Goal: Task Accomplishment & Management: Use online tool/utility

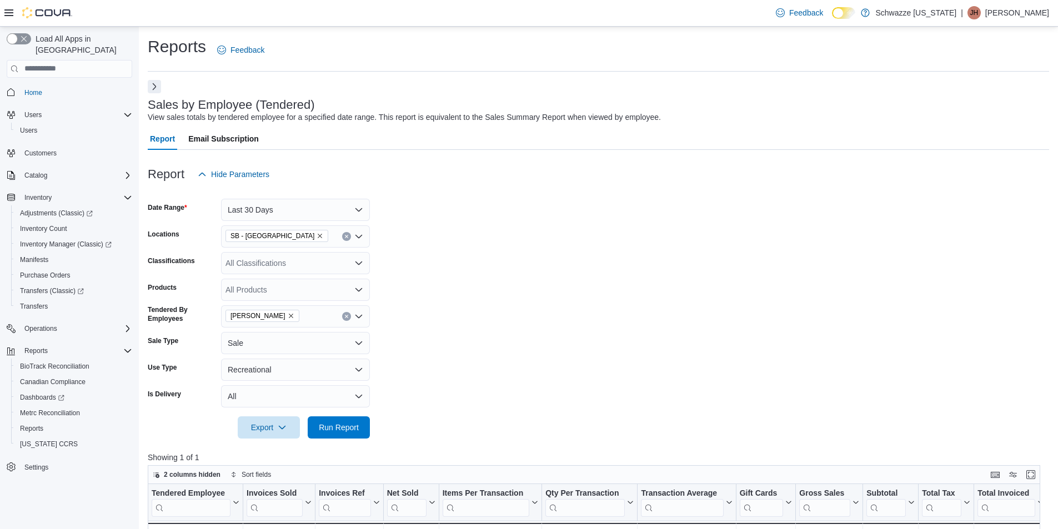
click at [158, 88] on button "Next" at bounding box center [154, 86] width 13 height 13
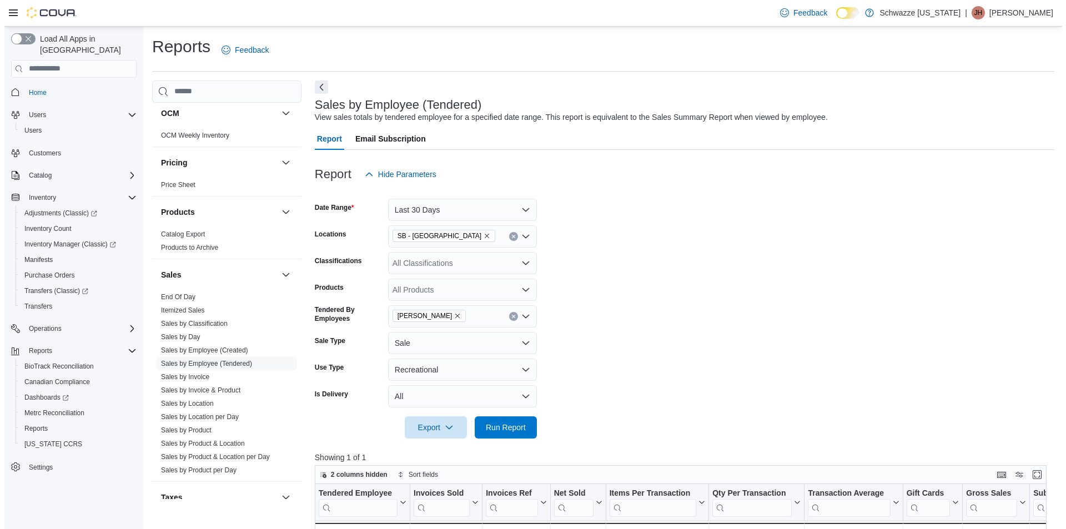
scroll to position [667, 0]
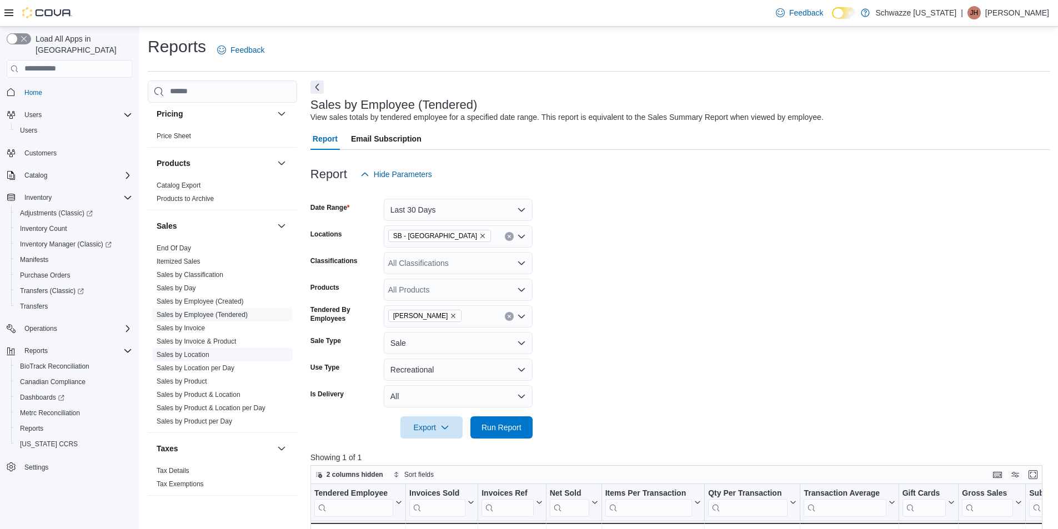
click at [200, 358] on link "Sales by Location" at bounding box center [183, 355] width 53 height 8
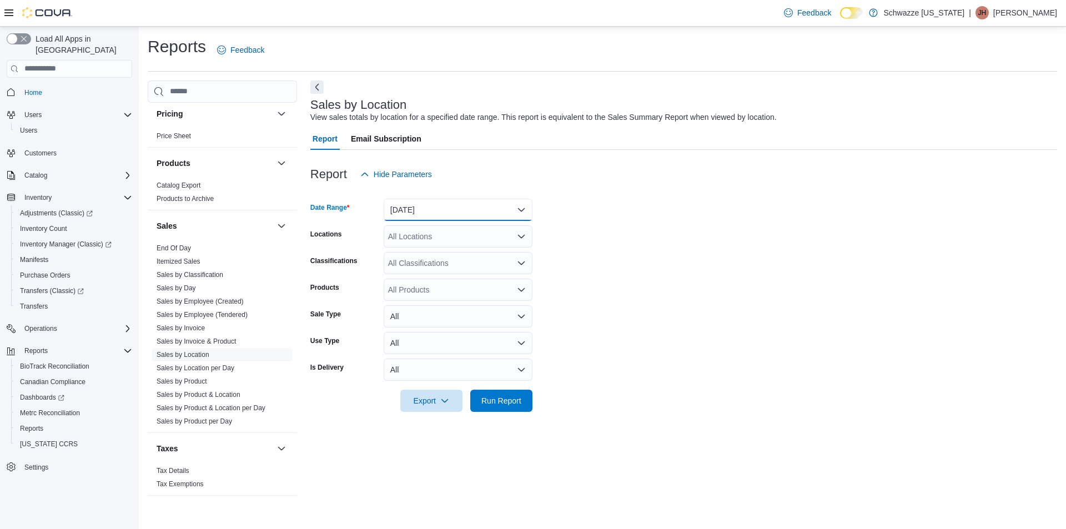
click at [433, 213] on button "[DATE]" at bounding box center [458, 210] width 149 height 22
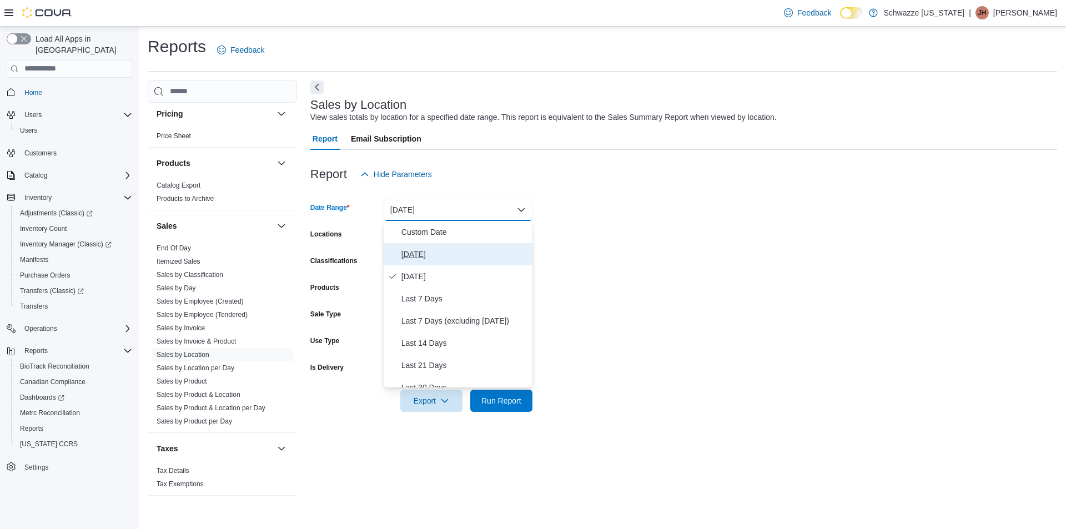
click at [453, 257] on span "[DATE]" at bounding box center [465, 254] width 127 height 13
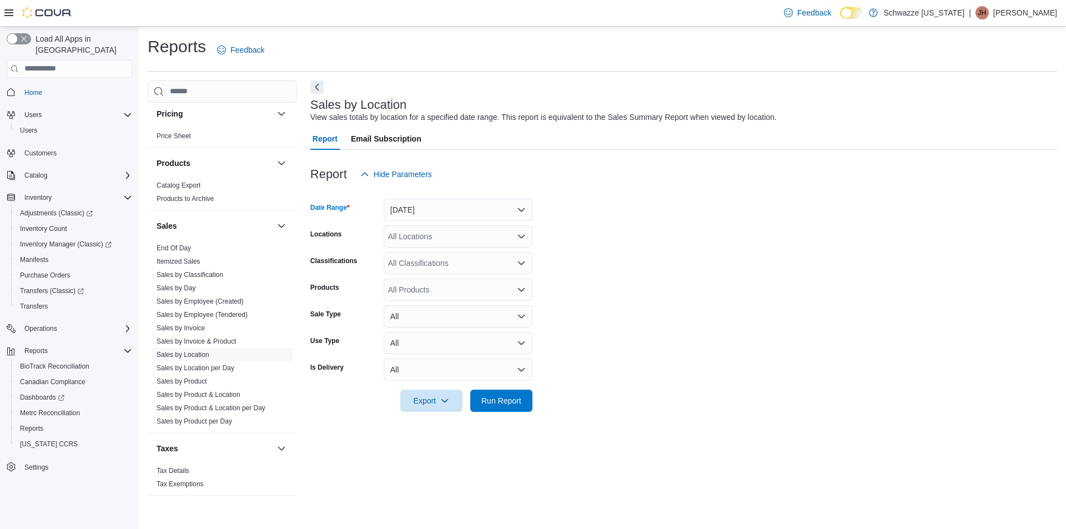
click at [452, 241] on div "All Locations" at bounding box center [458, 237] width 149 height 22
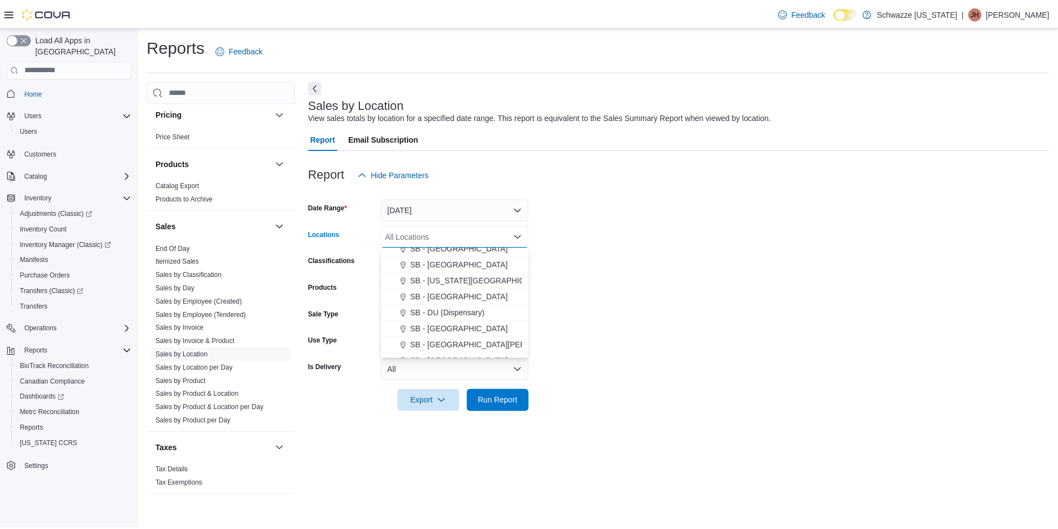
scroll to position [222, 0]
click at [459, 287] on span "SB - [GEOGRAPHIC_DATA]" at bounding box center [462, 291] width 98 height 11
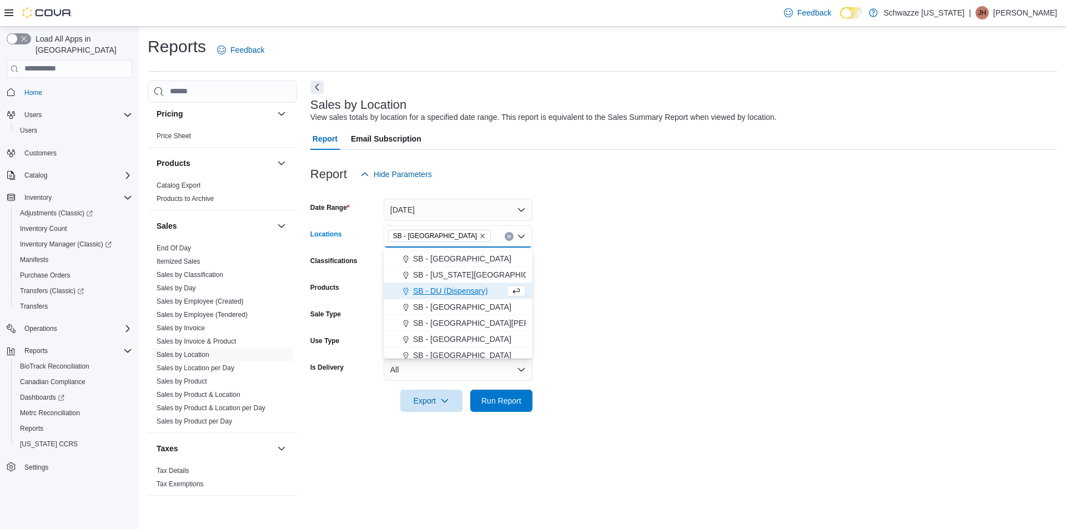
click at [632, 311] on form "Date Range [DATE] Locations SB - [GEOGRAPHIC_DATA] Combo box. Selected. SB - [G…" at bounding box center [684, 299] width 747 height 227
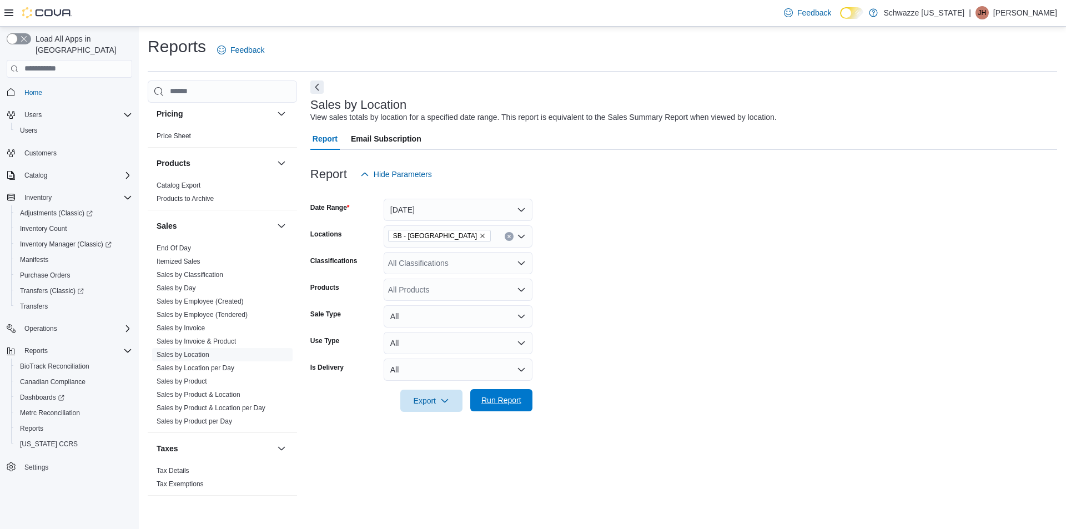
click at [513, 399] on span "Run Report" at bounding box center [502, 400] width 40 height 11
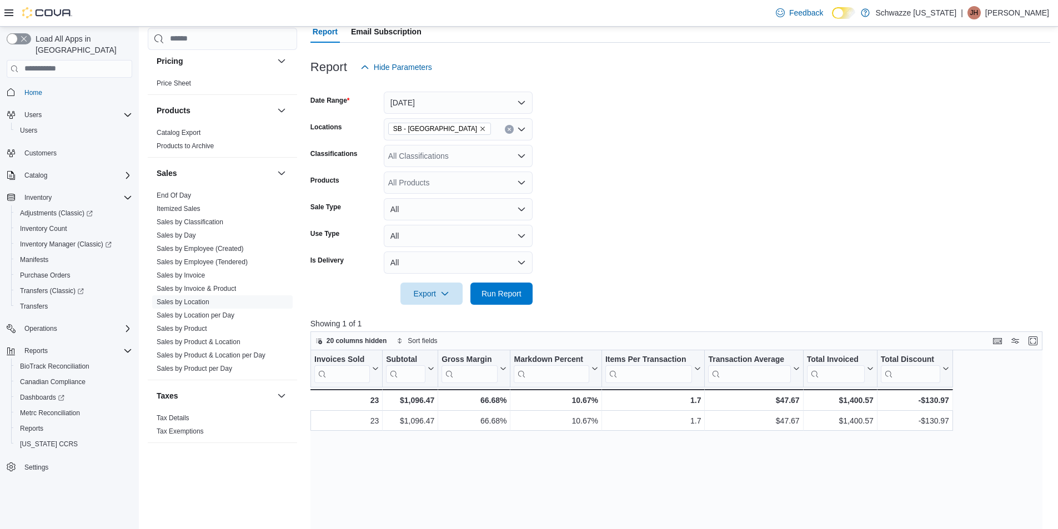
scroll to position [111, 0]
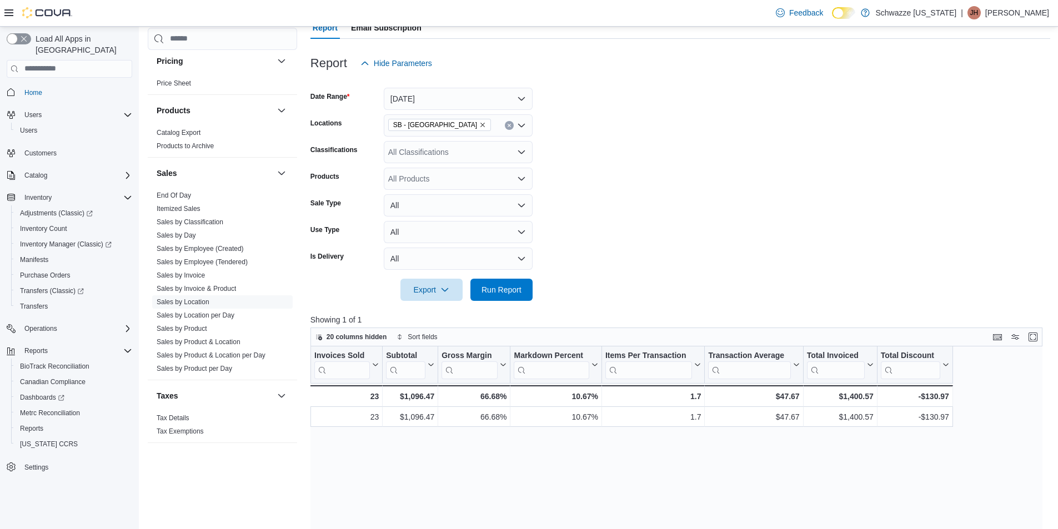
click at [782, 111] on form "Date Range [DATE] Locations SB - Commerce City Classifications All Classificati…" at bounding box center [681, 187] width 740 height 227
